Goal: Find specific page/section: Find specific page/section

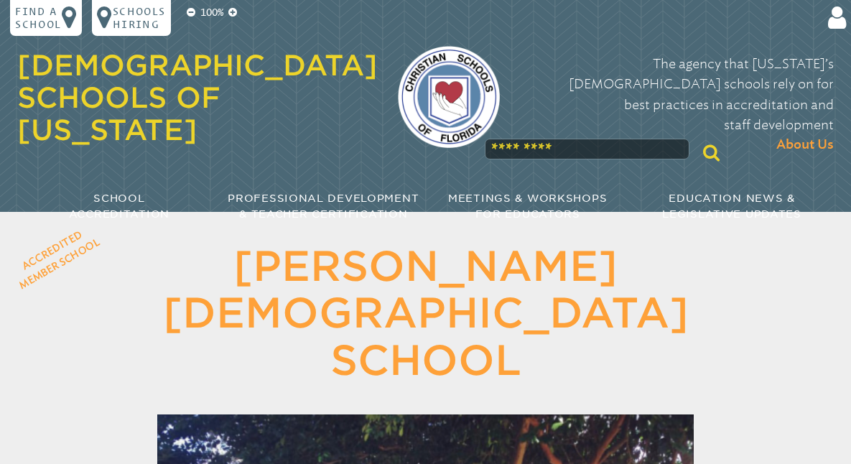
click at [491, 139] on input "text" at bounding box center [587, 150] width 204 height 22
type input "*****"
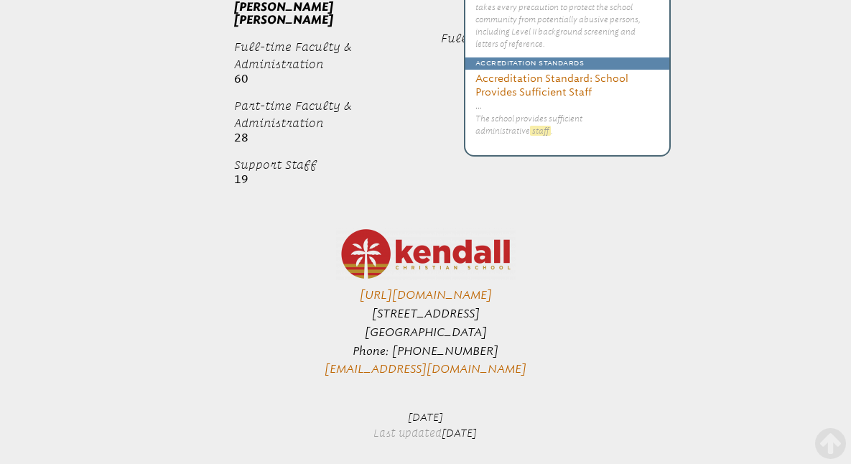
scroll to position [1949, 0]
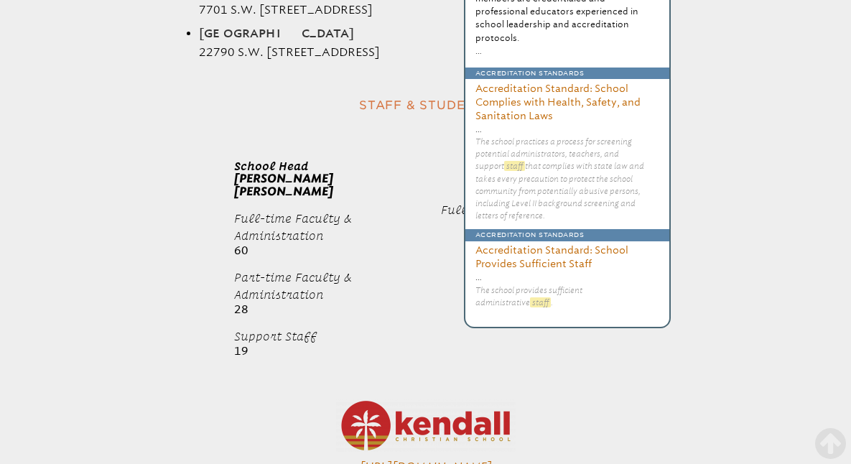
click at [156, 163] on div "Staff & Students School Head Teresa Torralbas Teresa Torralbas Full-time Facult…" at bounding box center [425, 241] width 817 height 297
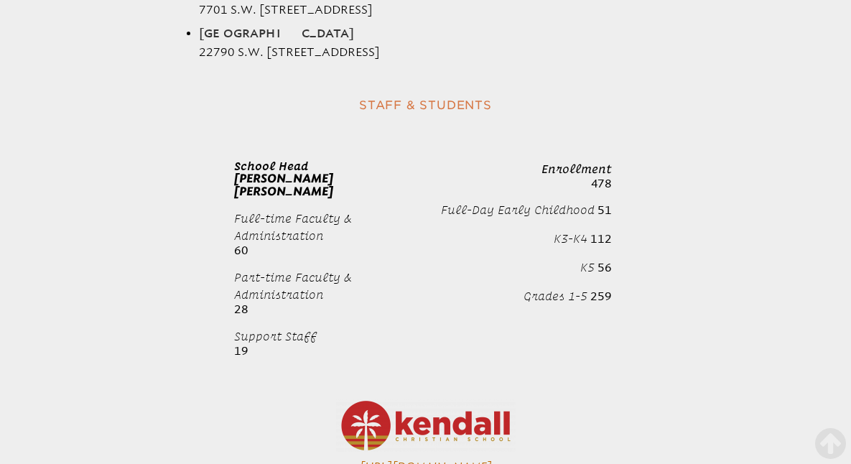
click at [251, 330] on span "Support Staff" at bounding box center [275, 336] width 83 height 13
click at [245, 330] on span "Support Staff" at bounding box center [275, 336] width 83 height 13
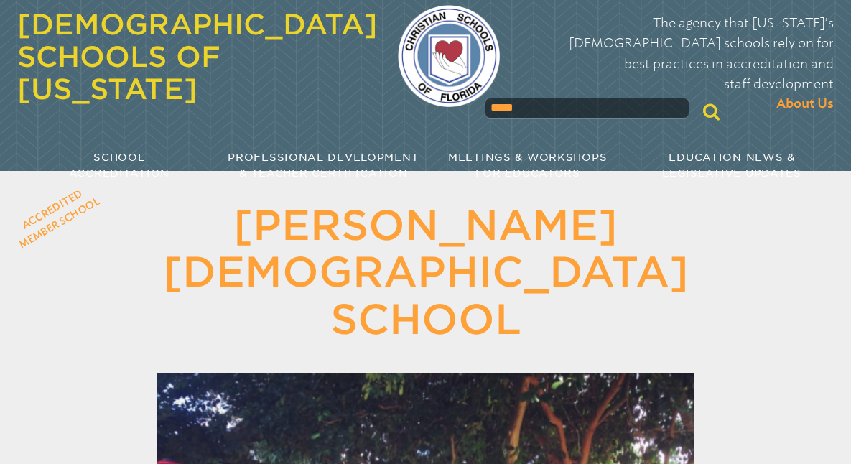
scroll to position [0, 0]
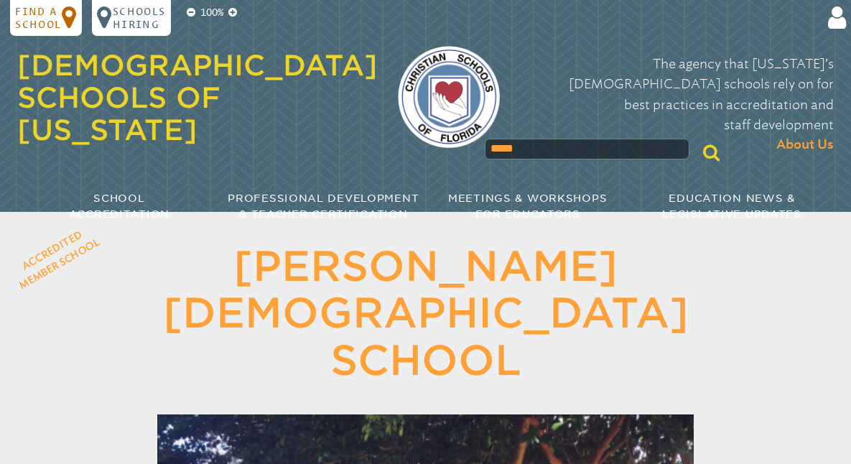
click at [42, 14] on p "Find a school" at bounding box center [38, 18] width 47 height 26
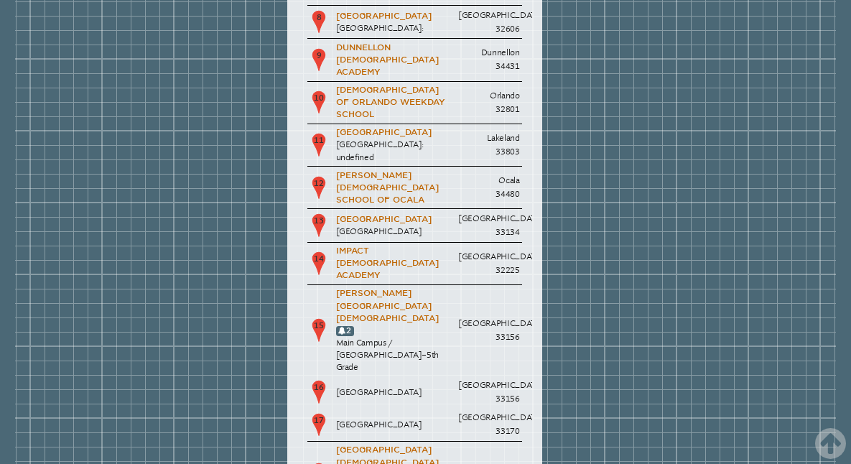
scroll to position [37, 0]
